Goal: Task Accomplishment & Management: Complete application form

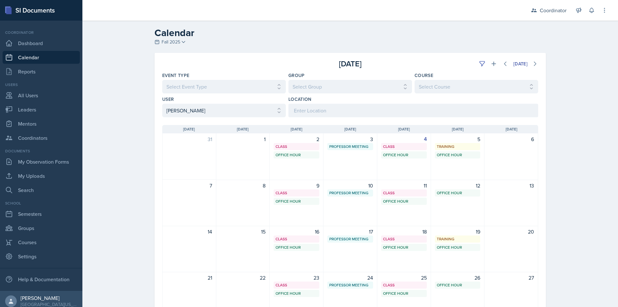
select select "a17f9fd9-9411-4780-ab9d-ff5450b3e753"
click at [109, 72] on div "Calendar Fall 2025 Fall 2025 Spring 2025 Fall 2024 Spring 2024 Fall 2023 Spring…" at bounding box center [350, 204] width 536 height 367
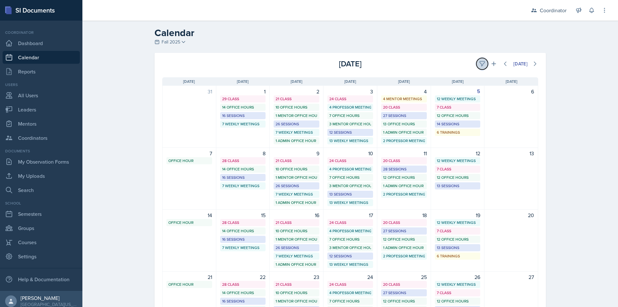
click at [481, 60] on button at bounding box center [482, 64] width 12 height 12
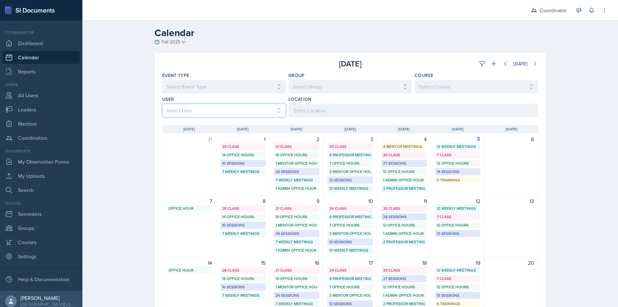
click at [248, 108] on select "Select User All Adam McDougal Aley Perez Anna McGill Bella Clifton Bram O'Neil …" at bounding box center [224, 111] width 124 height 14
select select "2c96bd30-d78e-4fed-960a-654ec0017981"
click at [162, 104] on select "Select User All Adam McDougal Aley Perez Anna McGill Bella Clifton Bram O'Neil …" at bounding box center [224, 111] width 124 height 14
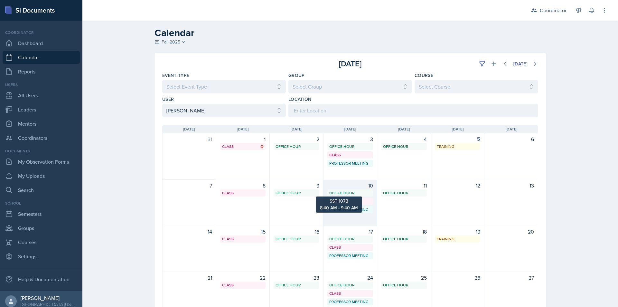
click at [345, 194] on div "Office Hour" at bounding box center [350, 193] width 42 height 6
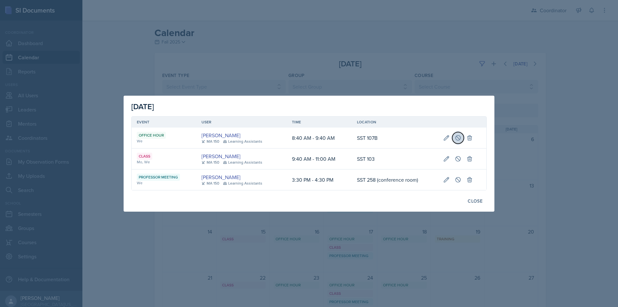
click at [461, 138] on icon at bounding box center [458, 137] width 5 height 5
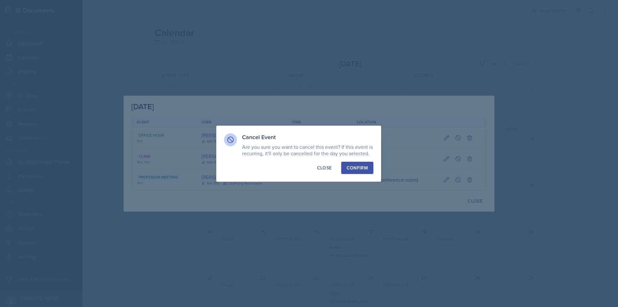
click at [361, 169] on div "Confirm" at bounding box center [357, 167] width 21 height 6
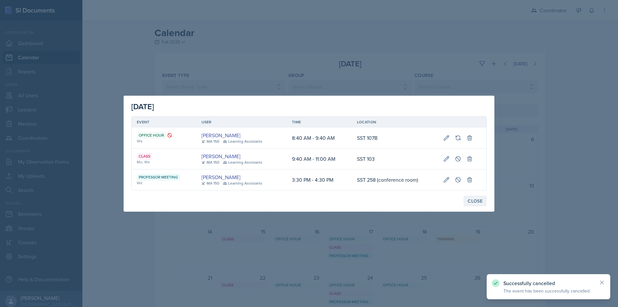
click at [472, 203] on div "Close" at bounding box center [475, 200] width 15 height 5
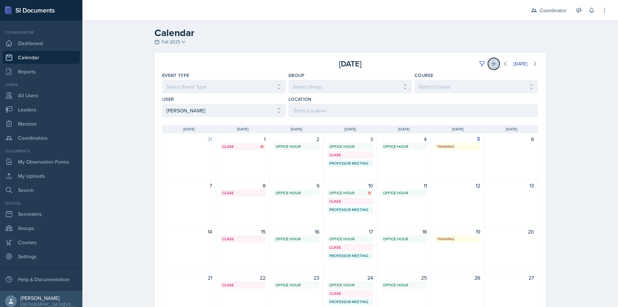
click at [493, 66] on icon at bounding box center [494, 64] width 6 height 6
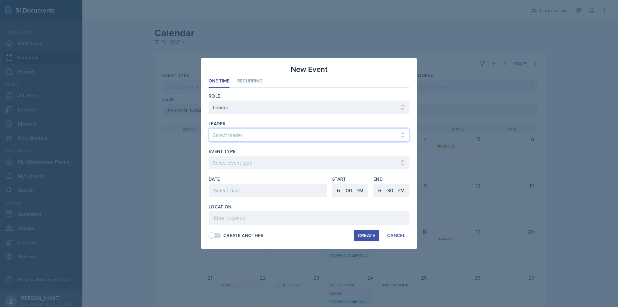
click at [248, 135] on select "Select leader Adam McDougal Aley Perez Anna McGill Bella Clifton Bram O'Neil Ca…" at bounding box center [309, 135] width 201 height 14
select select "f19245a4-84c1-4d83-8a87-ead3e55c9038"
click at [209, 128] on select "Select leader Adam McDougal Aley Perez Anna McGill Bella Clifton Bram O'Neil Ca…" at bounding box center [309, 135] width 201 height 14
click at [242, 159] on select "Select event type Admin Office Hour Cal Workshop Class Class Announcement LA Pe…" at bounding box center [309, 163] width 201 height 14
select select "711e3089-b526-4ace-8ef7-b628edcb7570"
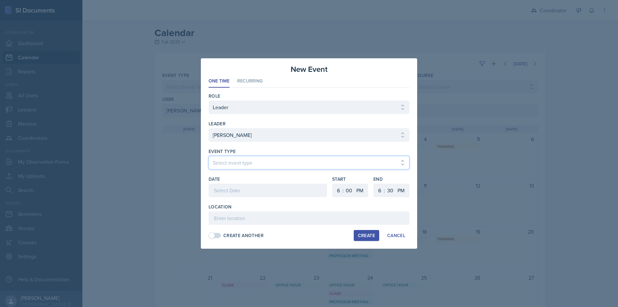
click at [209, 156] on select "Select event type Admin Office Hour Cal Workshop Class Class Announcement LA Pe…" at bounding box center [309, 163] width 201 height 14
click at [233, 187] on div at bounding box center [268, 190] width 118 height 14
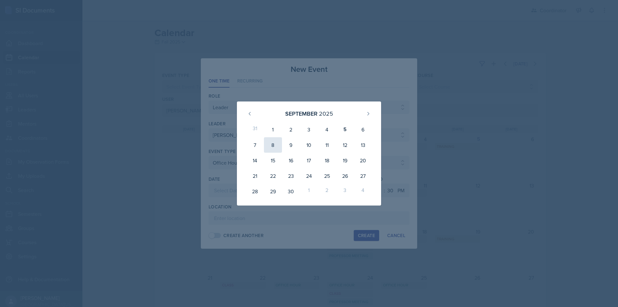
click at [272, 143] on div "8" at bounding box center [273, 144] width 18 height 15
type input "September 8th, 2025"
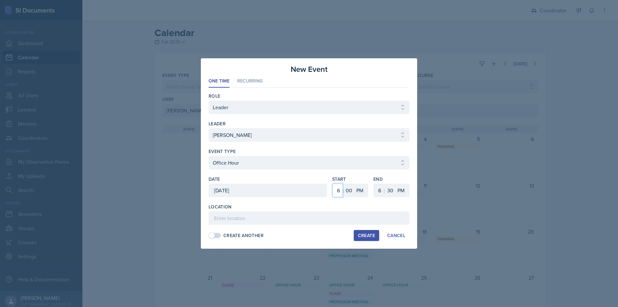
click at [337, 185] on select "1 2 3 4 5 6 7 8 9 10 11 12" at bounding box center [338, 190] width 10 height 14
select select "8"
click at [333, 183] on select "1 2 3 4 5 6 7 8 9 10 11 12" at bounding box center [338, 190] width 10 height 14
click at [350, 192] on select "00 05 10 15 20 25 30 35 40 45 50 55" at bounding box center [349, 190] width 10 height 14
select select "40"
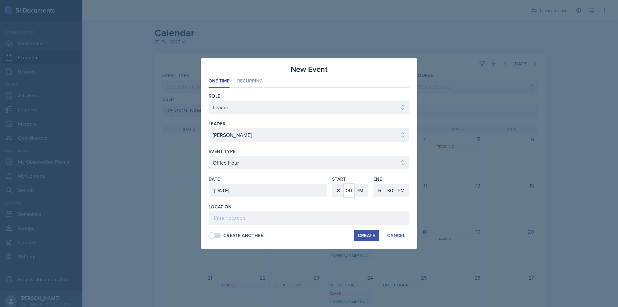
click at [344, 183] on select "00 05 10 15 20 25 30 35 40 45 50 55" at bounding box center [349, 190] width 10 height 14
click at [377, 189] on select "1 2 3 4 5 6 7 8 9 10 11 12" at bounding box center [379, 190] width 10 height 14
select select "9"
click at [374, 183] on select "1 2 3 4 5 6 7 8 9 10 11 12" at bounding box center [379, 190] width 10 height 14
drag, startPoint x: 390, startPoint y: 192, endPoint x: 390, endPoint y: 184, distance: 8.7
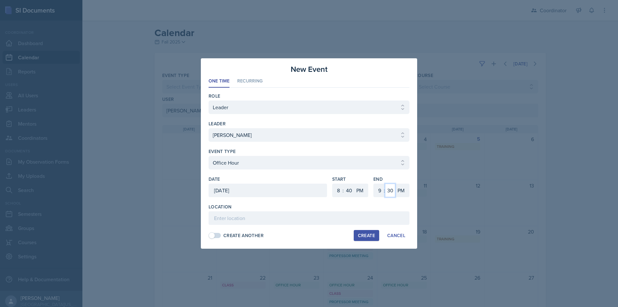
click at [390, 192] on select "00 05 10 15 20 25 30 35 40 45 50 55" at bounding box center [390, 190] width 10 height 14
select select "40"
click at [385, 183] on select "00 05 10 15 20 25 30 35 40 45 50 55" at bounding box center [390, 190] width 10 height 14
click at [365, 190] on select "AM PM" at bounding box center [360, 190] width 13 height 14
select select "AM"
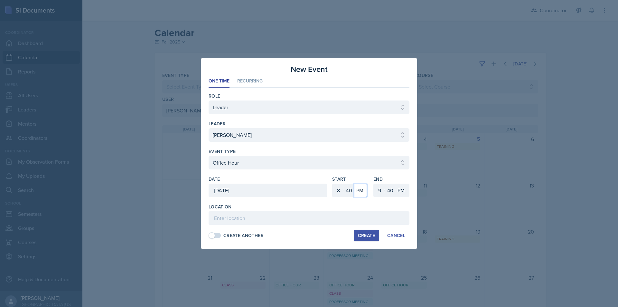
click at [354, 183] on select "AM PM" at bounding box center [360, 190] width 13 height 14
click at [404, 193] on select "AM PM" at bounding box center [401, 190] width 13 height 14
select select "AM"
click at [395, 183] on select "AM PM" at bounding box center [401, 190] width 13 height 14
click at [387, 213] on input at bounding box center [309, 218] width 201 height 14
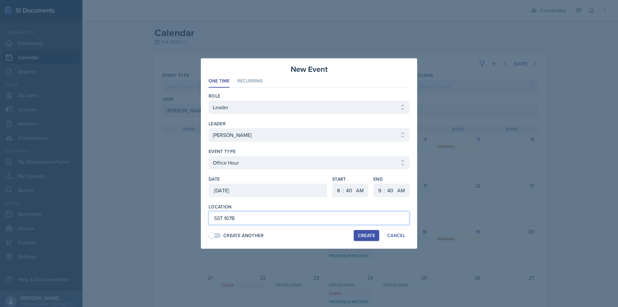
type input "SST 107B"
click at [364, 233] on div "Create" at bounding box center [366, 235] width 17 height 5
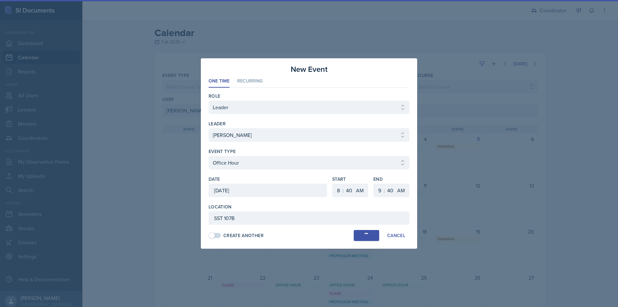
select select
select select "6"
select select "0"
select select "PM"
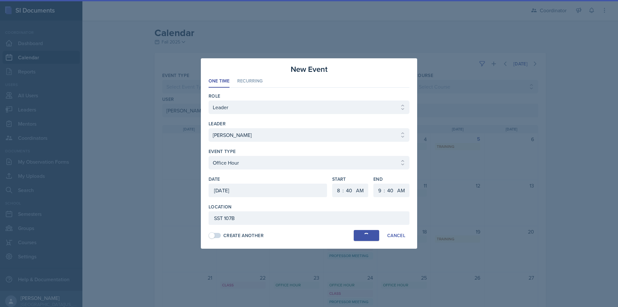
select select "6"
select select "30"
select select "PM"
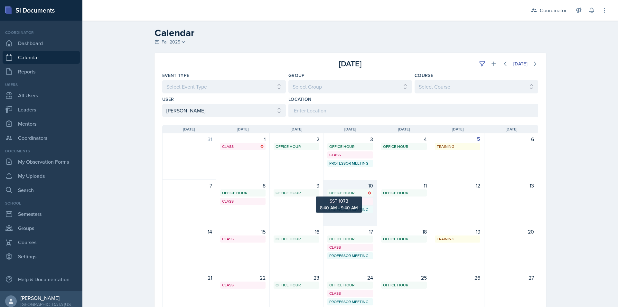
click at [345, 191] on div "Office Hour" at bounding box center [350, 193] width 42 height 6
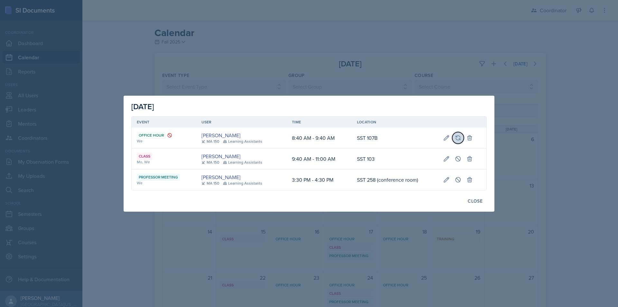
click at [457, 138] on icon at bounding box center [458, 138] width 6 height 6
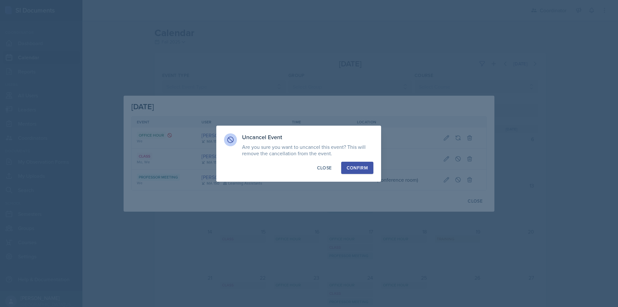
click at [367, 165] on div "Confirm" at bounding box center [357, 167] width 21 height 6
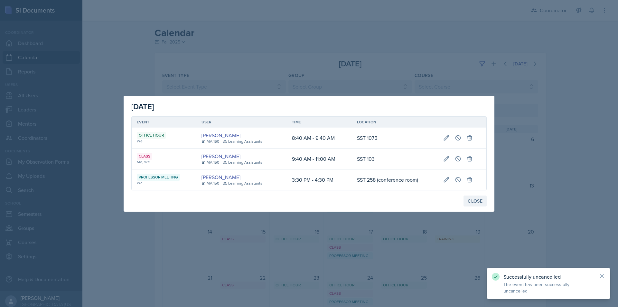
click at [471, 199] on div "Close" at bounding box center [475, 200] width 15 height 5
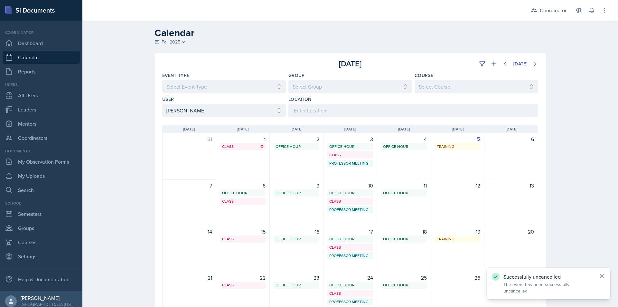
click at [155, 190] on div "Sunday Sun Monday Mon Tuesday Tue Wednesday Wed Thursday Thu Friday Fri Saturda…" at bounding box center [350, 244] width 391 height 255
click at [135, 138] on div "Calendar Fall 2025 Fall 2025 Spring 2025 Fall 2024 Spring 2024 Fall 2023 Spring…" at bounding box center [350, 204] width 536 height 367
click at [23, 57] on link "Calendar" at bounding box center [41, 57] width 77 height 13
click at [116, 104] on div "Calendar Fall 2025 Fall 2025 Spring 2025 Fall 2024 Spring 2024 Fall 2023 Spring…" at bounding box center [350, 204] width 536 height 367
